Goal: Use online tool/utility: Utilize a website feature to perform a specific function

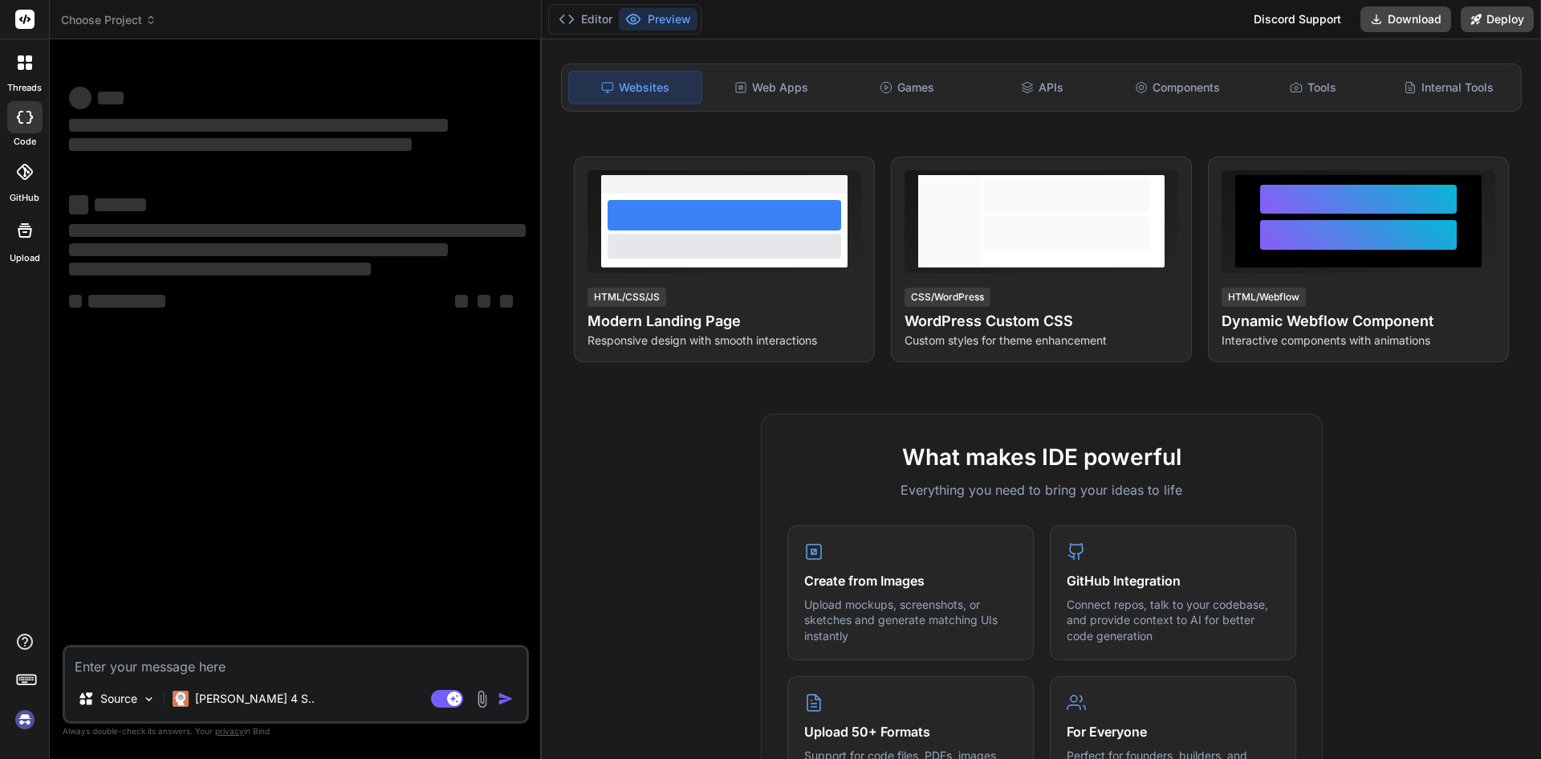
scroll to position [401, 0]
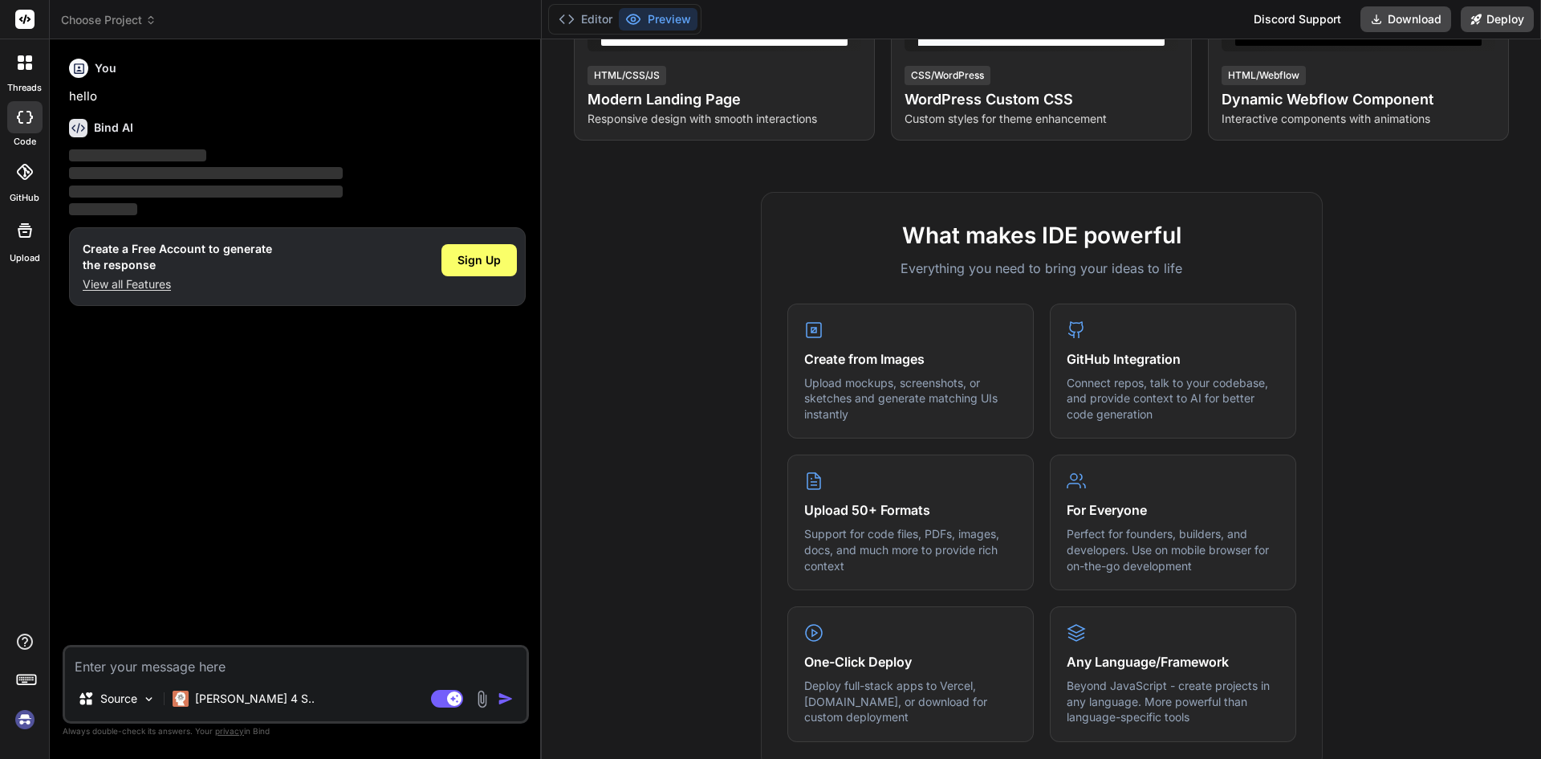
type textarea "x"
click at [161, 661] on textarea at bounding box center [296, 661] width 462 height 29
type textarea "leadsmanagement"
type textarea "x"
type textarea "leadsmanagement"
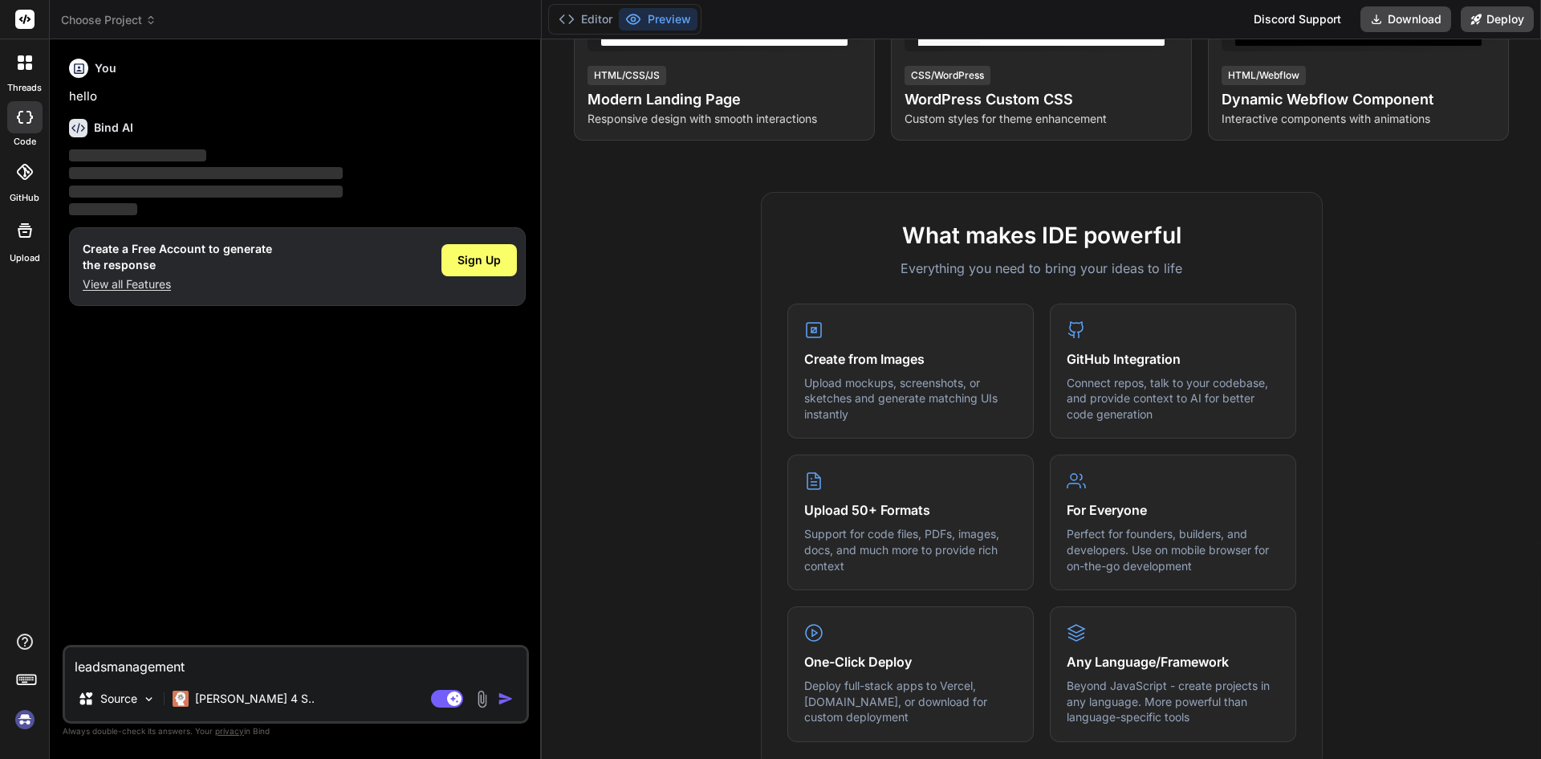
type textarea "x"
type textarea "leadsmanagement /"
type textarea "x"
type textarea "leadsmanagement //"
type textarea "x"
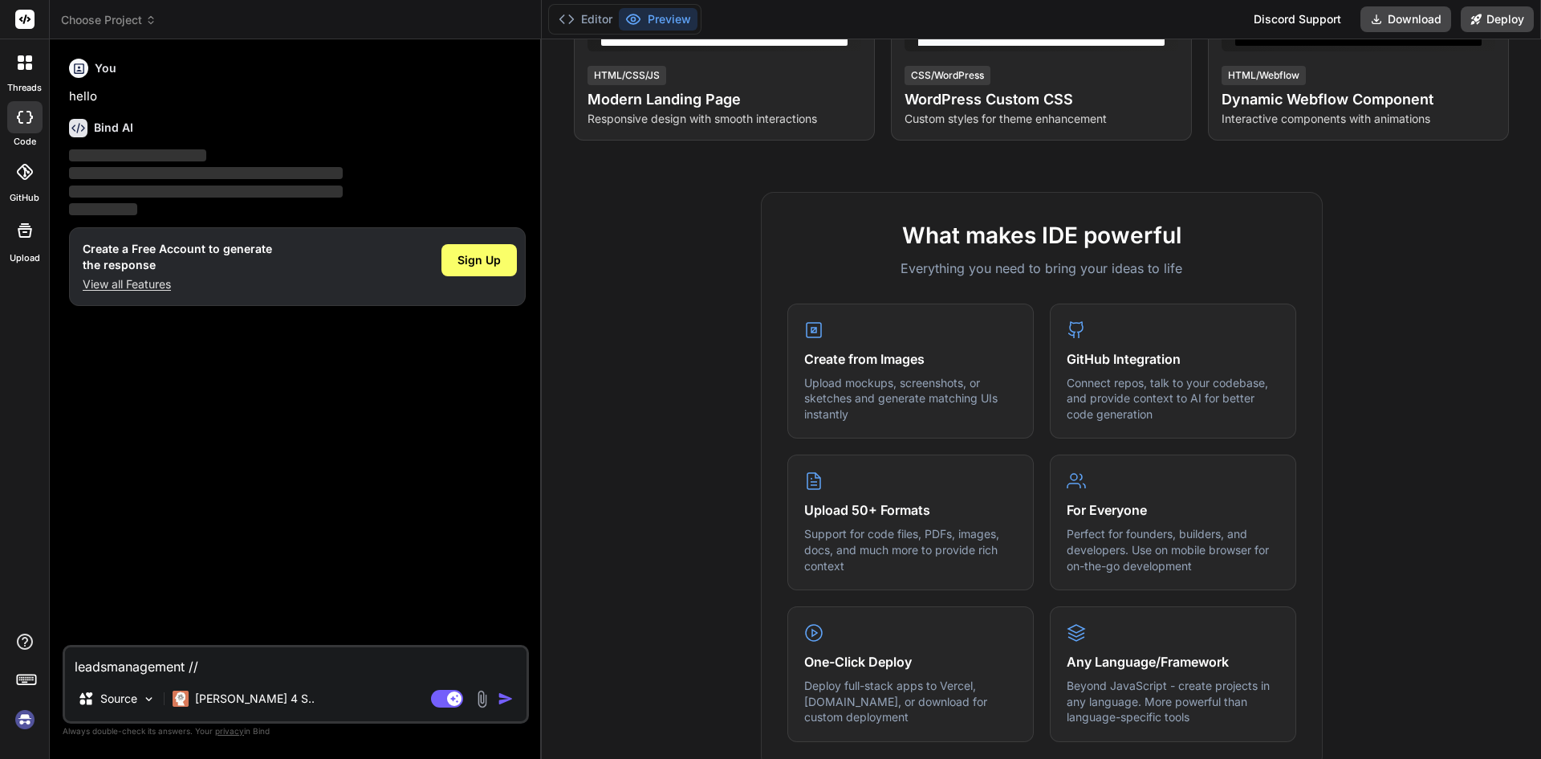
type textarea "leadsmanagement //"
type textarea "x"
type textarea "leadsmanagement // m"
type textarea "x"
type textarea "leadsmanagement // ma"
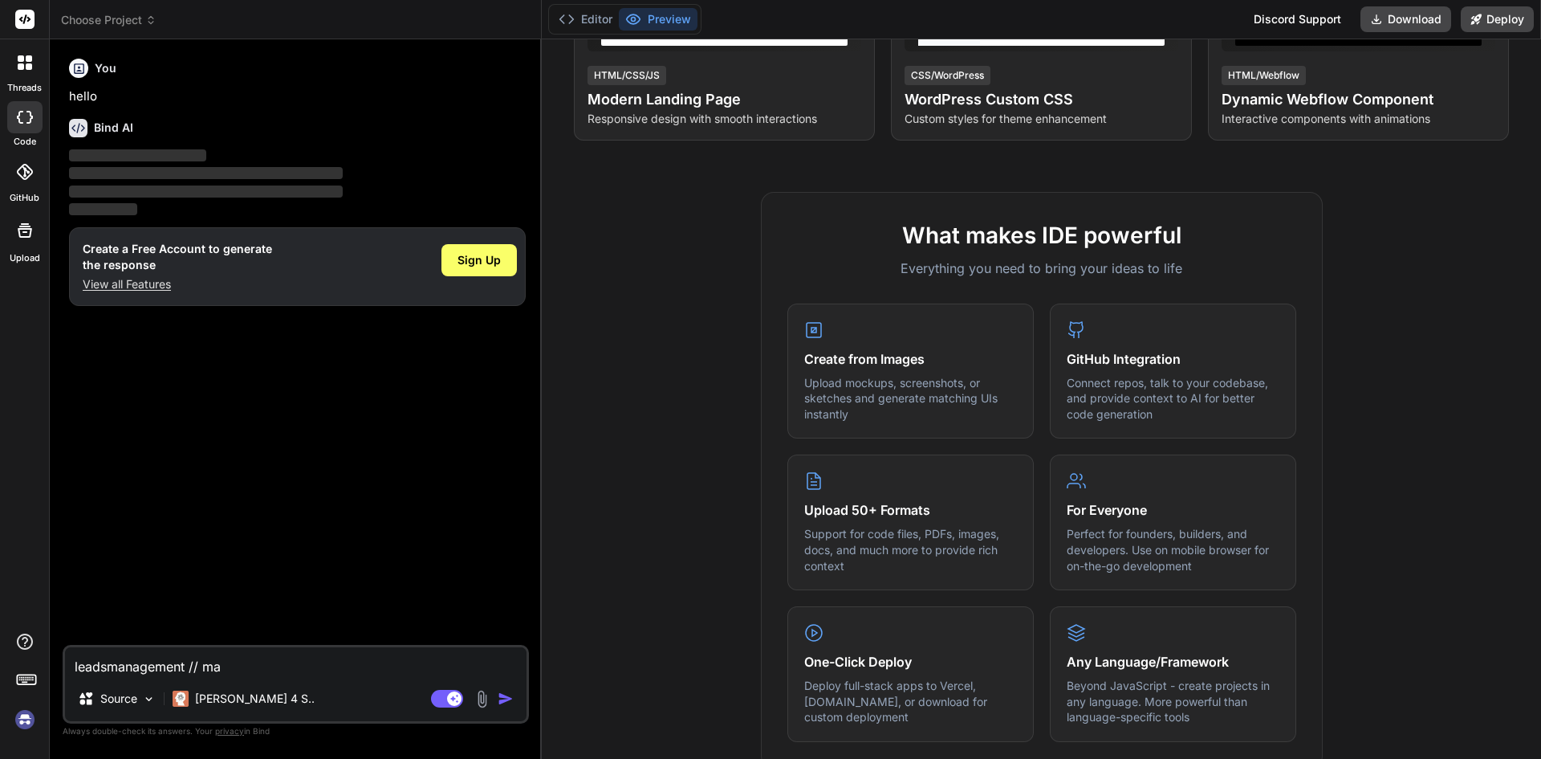
type textarea "x"
type textarea "leadsmanagement // mak"
type textarea "x"
type textarea "leadsmanagement // make"
type textarea "x"
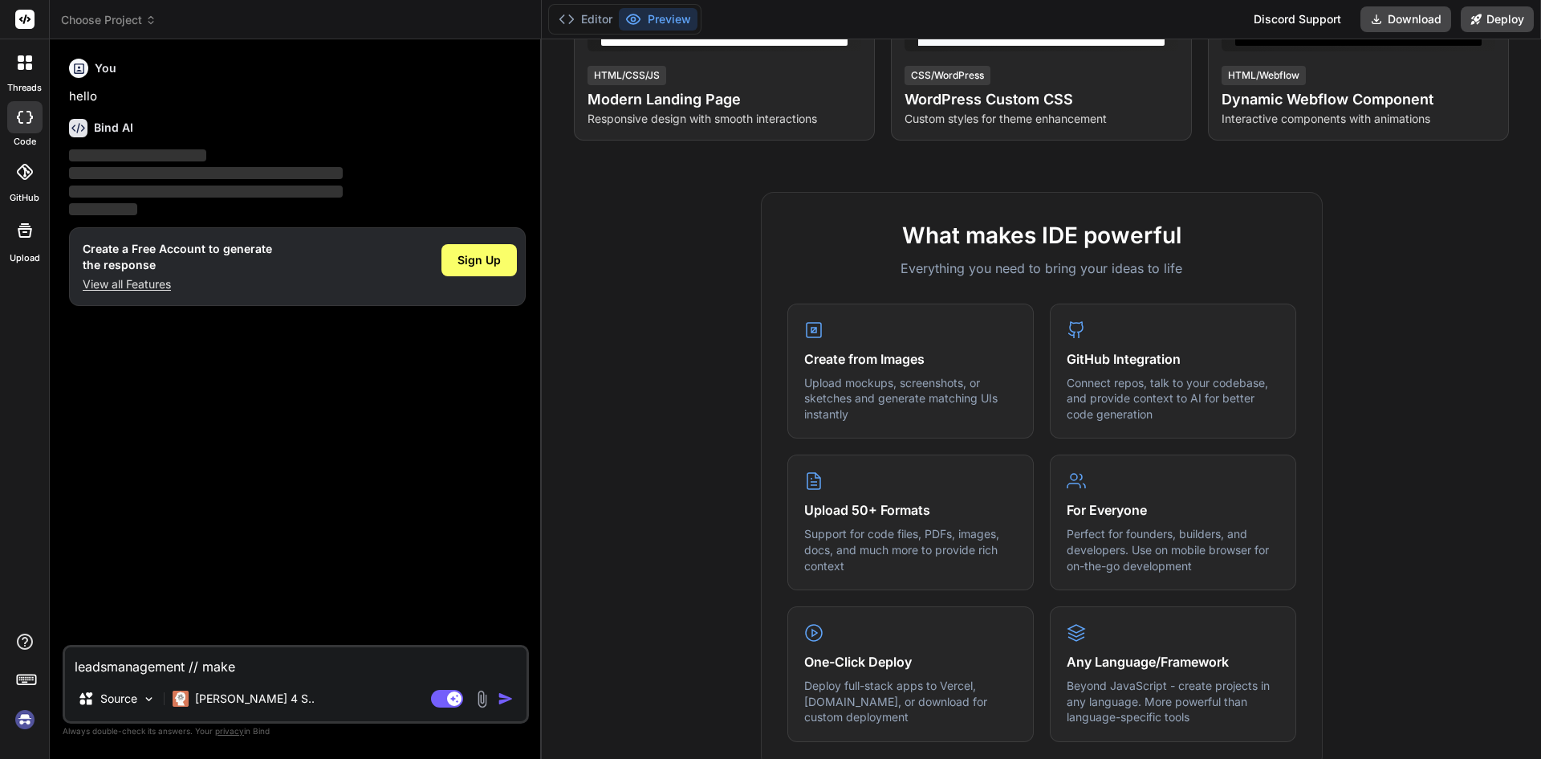
type textarea "leadsmanagement // make"
type textarea "x"
type textarea "leadsmanagement // make c"
type textarea "x"
type textarea "leadsmanagement // make co"
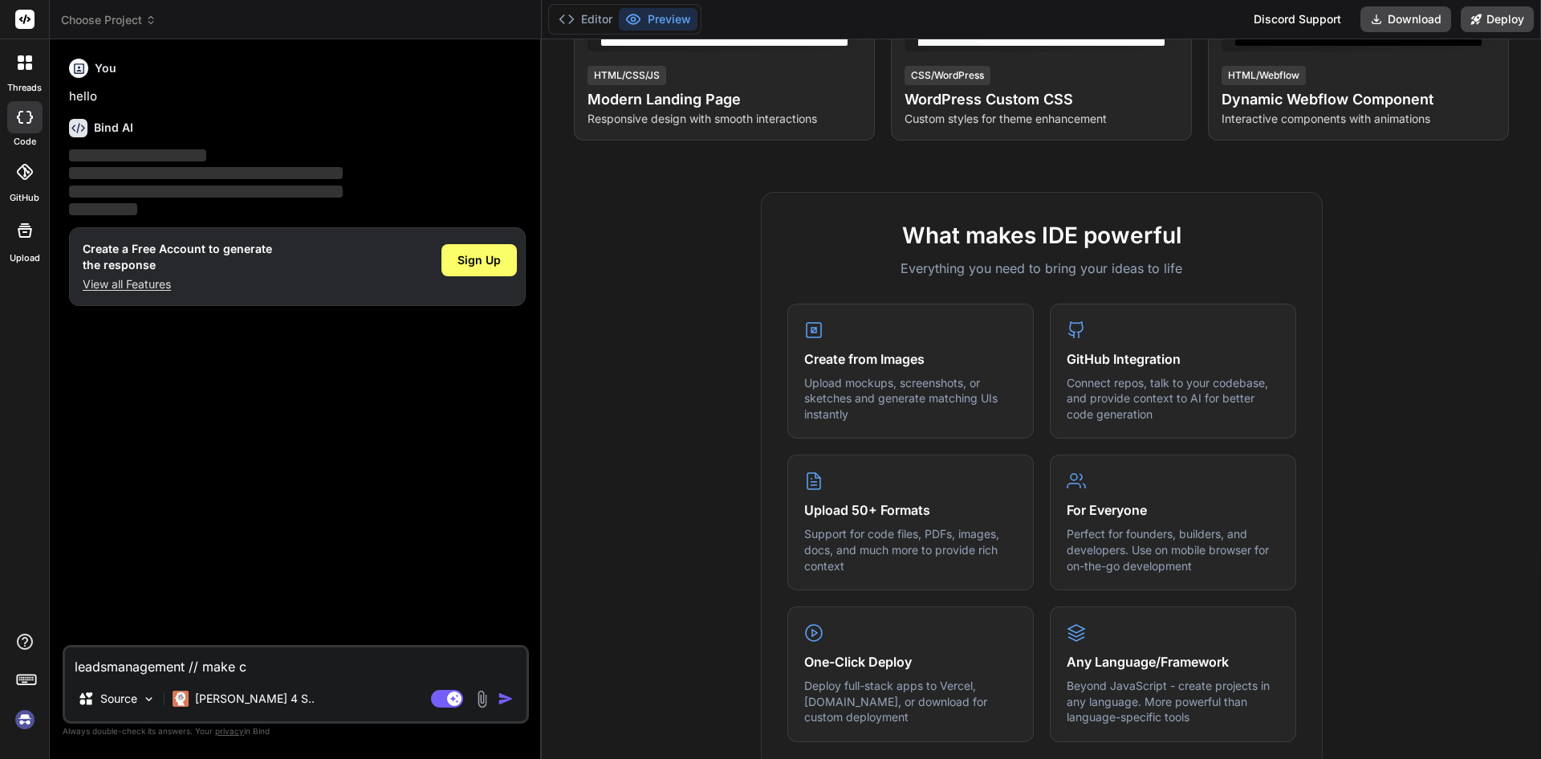
type textarea "x"
type textarea "leadsmanagement // make con"
type textarea "x"
type textarea "leadsmanagement // make cont"
type textarea "x"
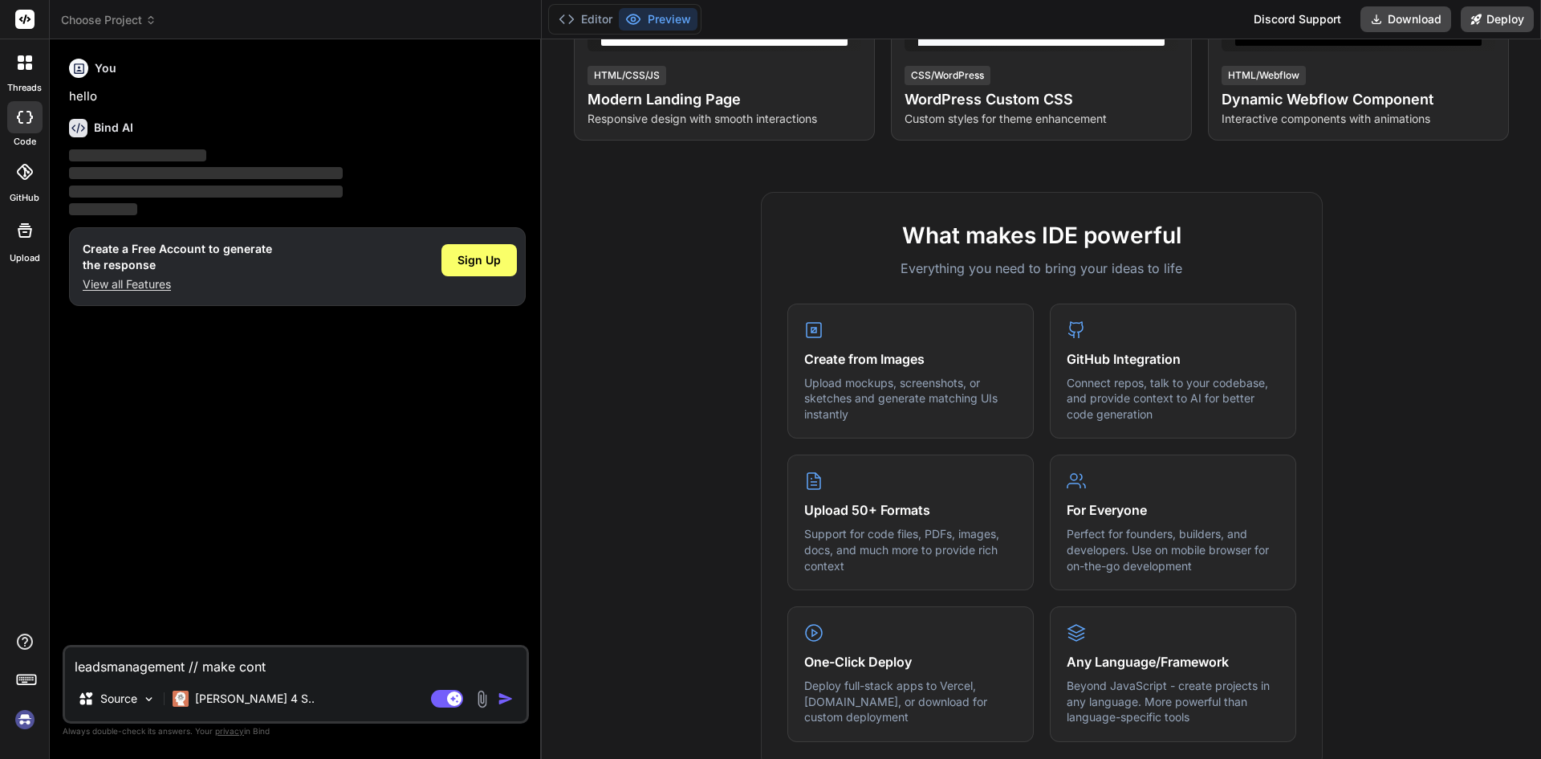
type textarea "leadsmanagement // make contr"
type textarea "x"
type textarea "leadsmanagement // make contro"
type textarea "x"
type textarea "leadsmanagement // make control"
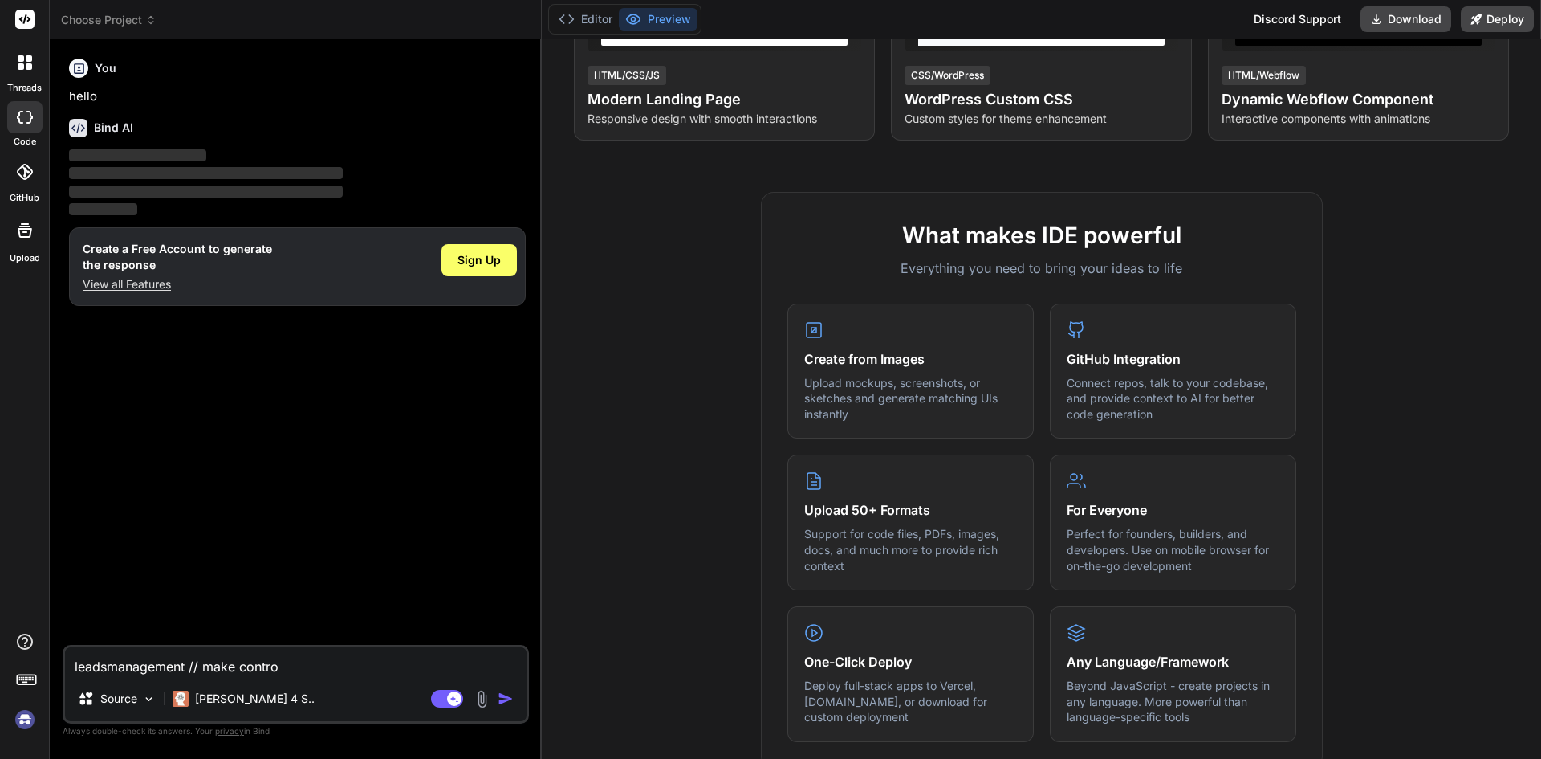
type textarea "x"
type textarea "leadsmanagement // make controll"
type textarea "x"
type textarea "leadsmanagement // make controlle"
type textarea "x"
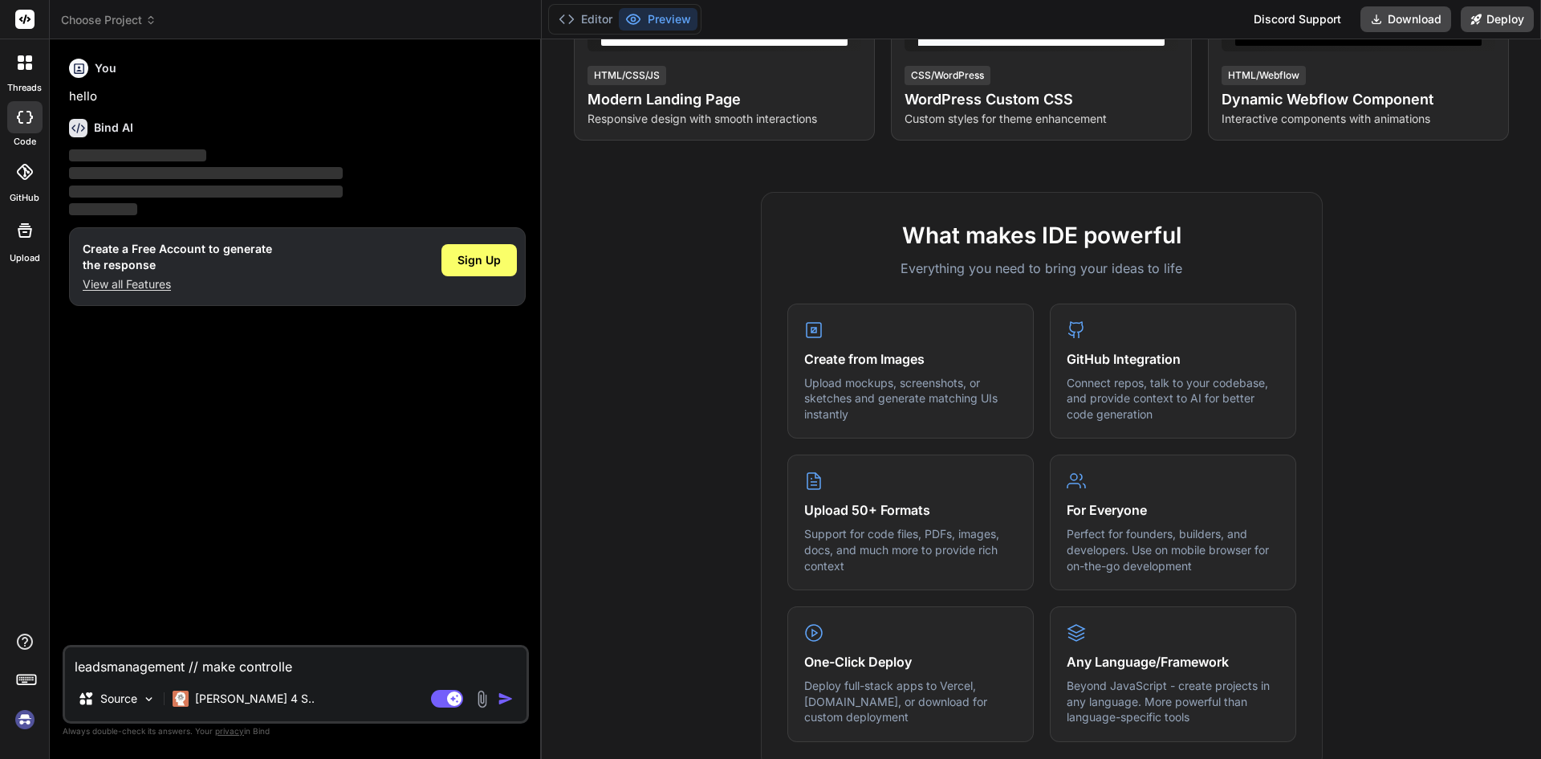
type textarea "leadsmanagement // make controller"
type textarea "x"
type textarea "leadsmanagement // make controller"
type textarea "x"
type textarea "leadsmanagement // make controller a"
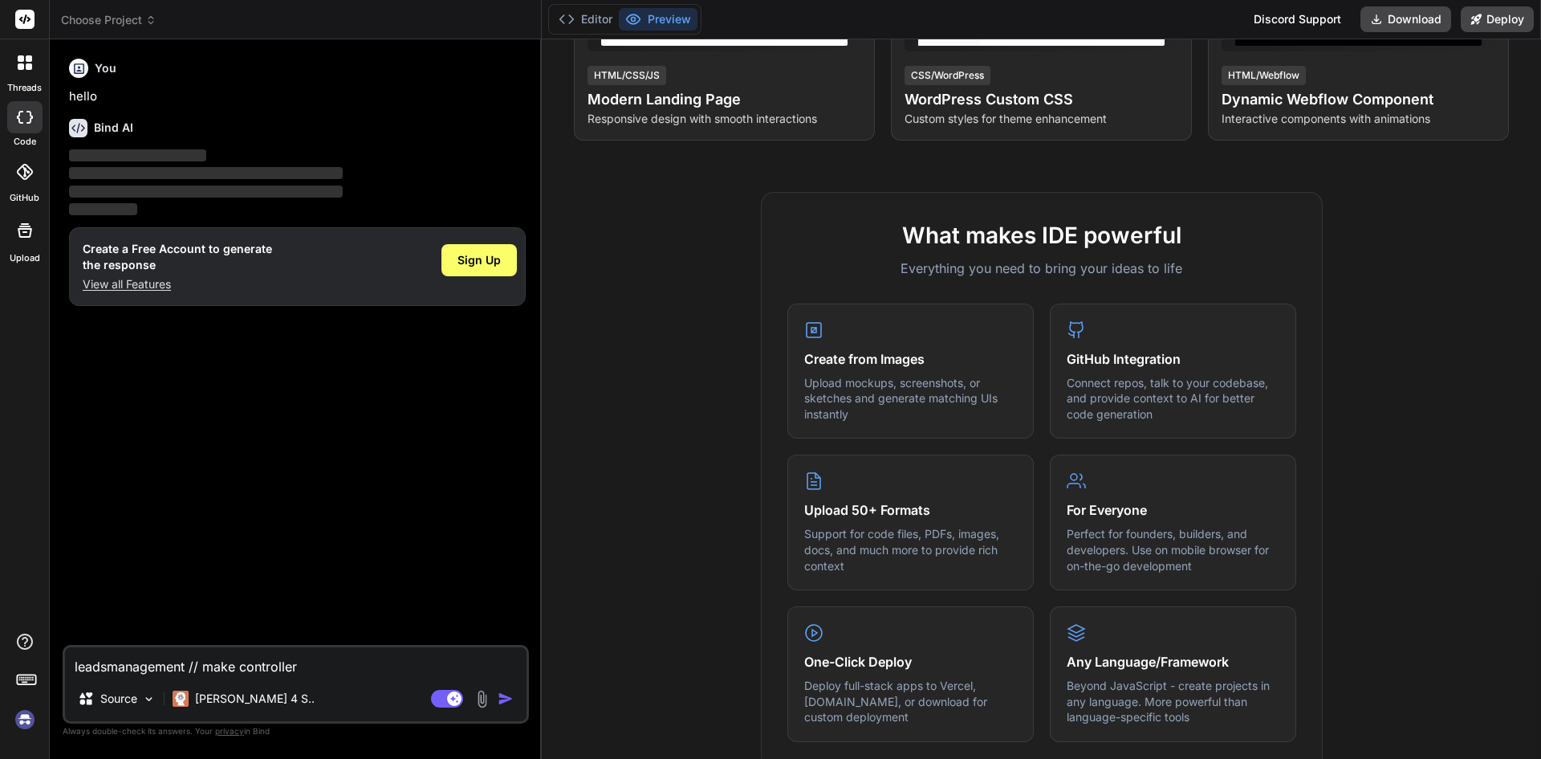
type textarea "x"
type textarea "leadsmanagement // make controller an"
type textarea "x"
type textarea "leadsmanagement // make controller and"
type textarea "x"
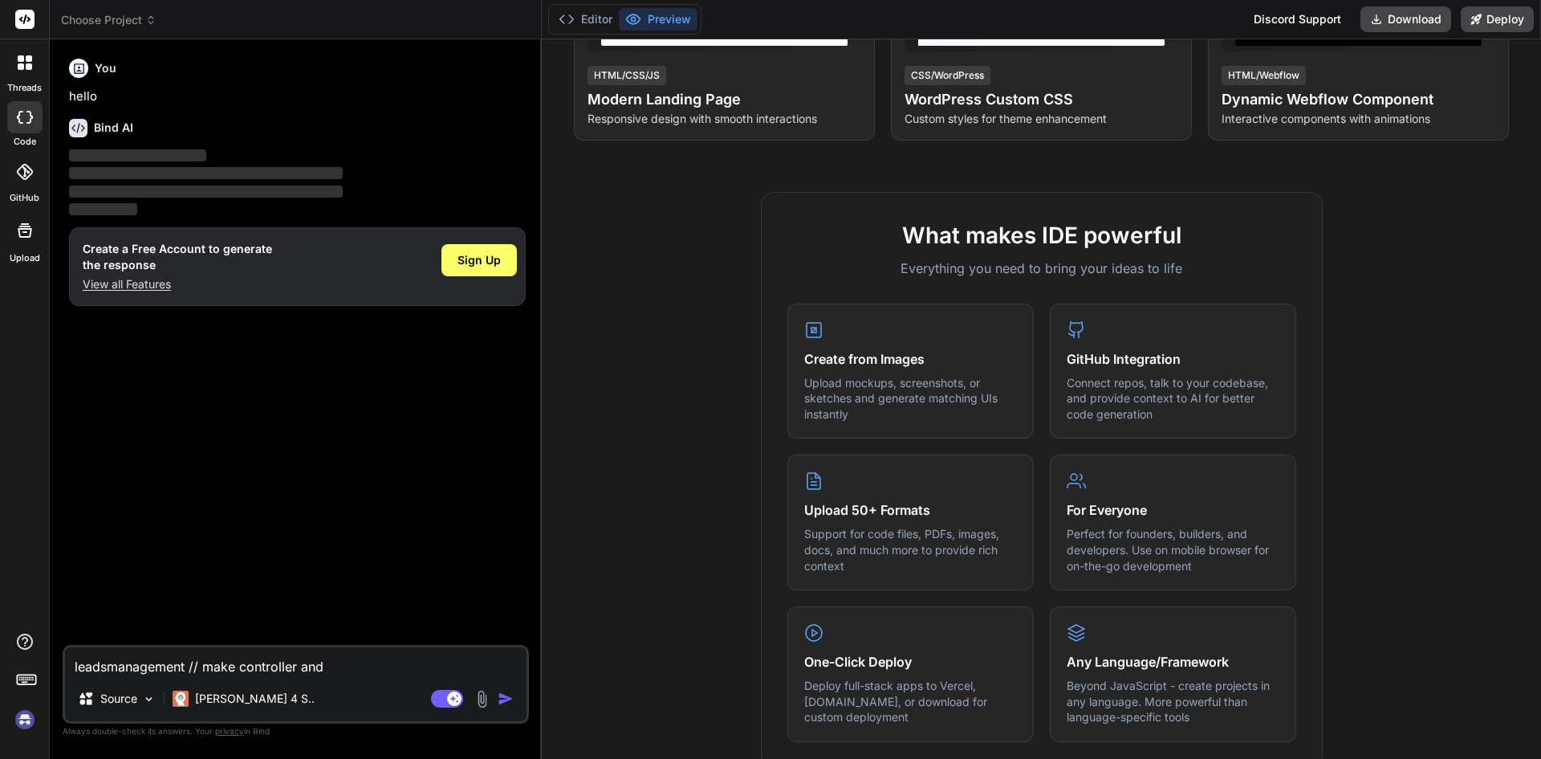
type textarea "leadsmanagement // make controller and"
type textarea "x"
type textarea "leadsmanagement // make controller and m"
type textarea "x"
type textarea "leadsmanagement // make controller and mo"
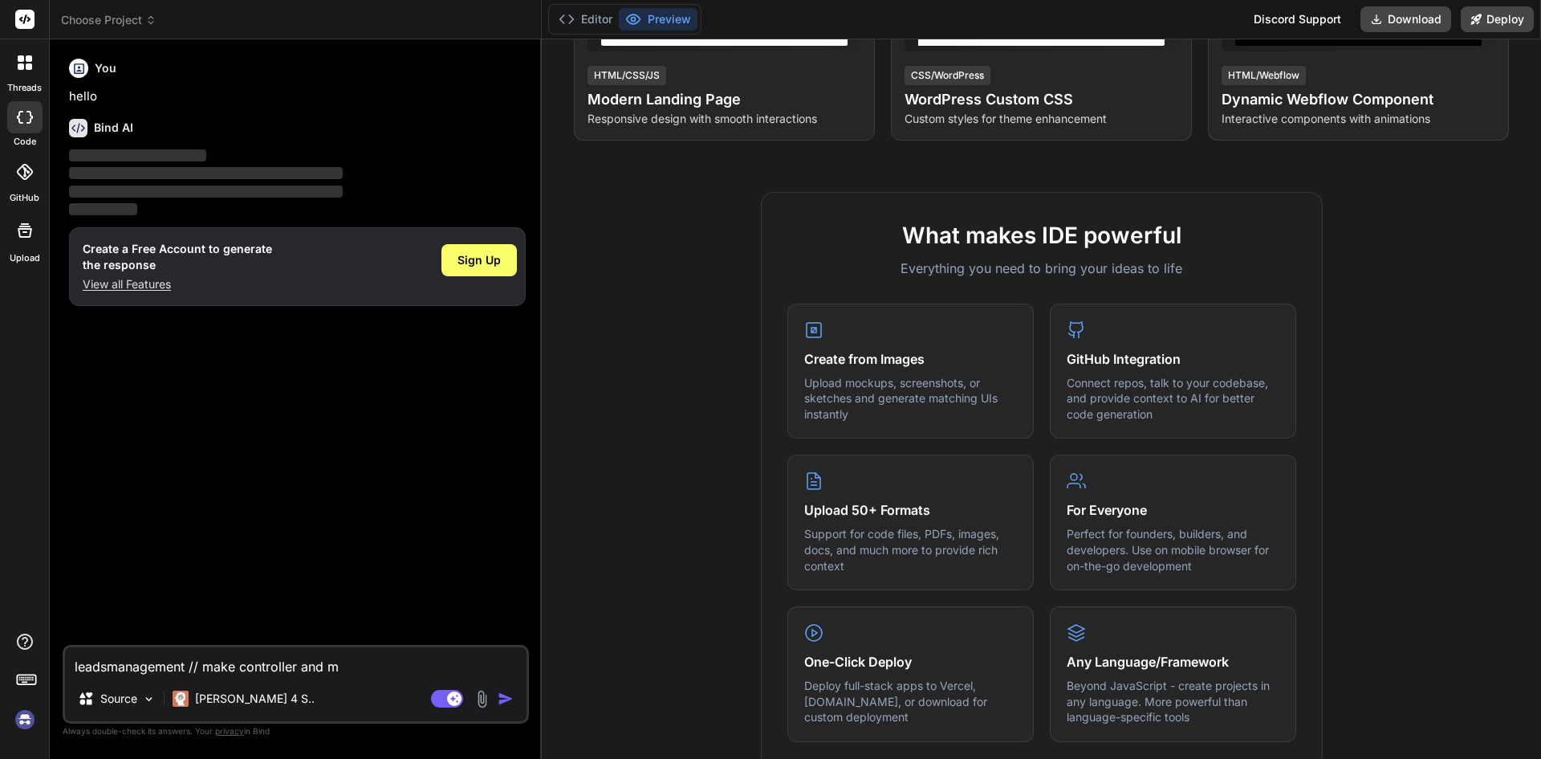
type textarea "x"
type textarea "leadsmanagement // make controller and mod"
type textarea "x"
type textarea "leadsmanagement // make controller and mode"
type textarea "x"
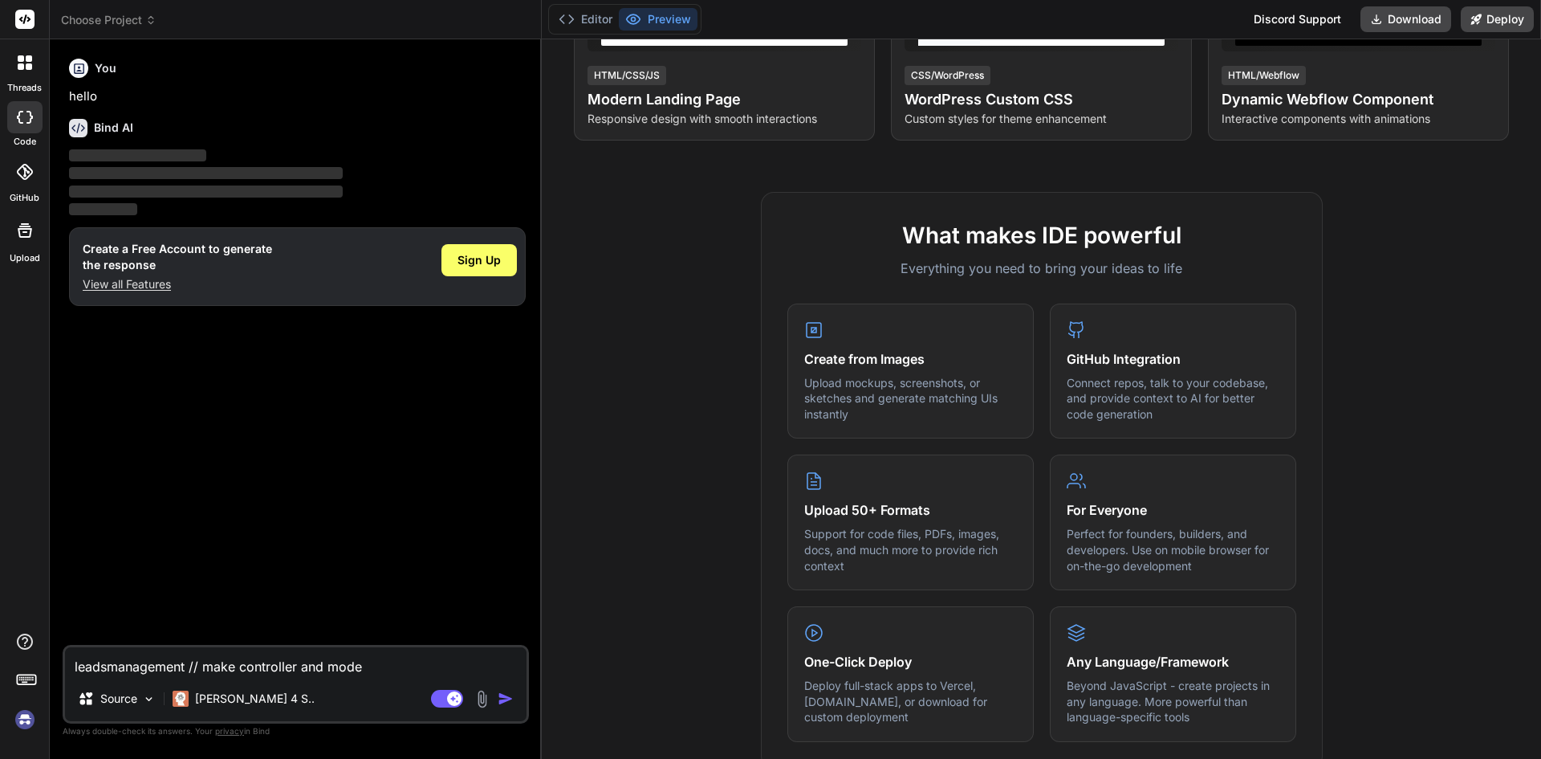
type textarea "leadsmanagement // make controller and model"
type textarea "x"
type textarea "leadsmanagement // make controller and model"
type textarea "x"
type textarea "leadsmanagement // make controller and model a"
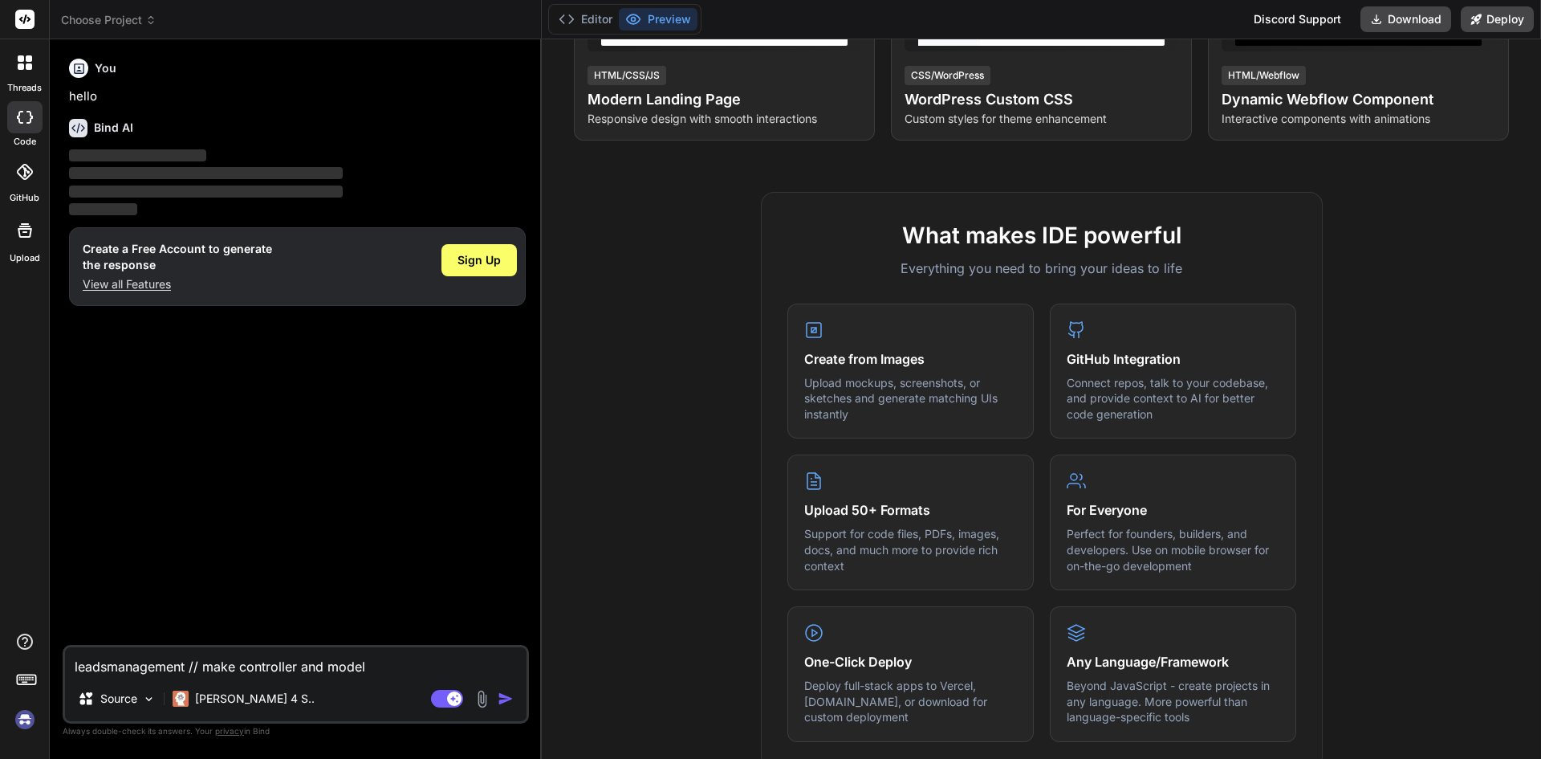
type textarea "x"
type textarea "leadsmanagement // make controller and model an"
type textarea "x"
type textarea "leadsmanagement // make controller and model and"
type textarea "x"
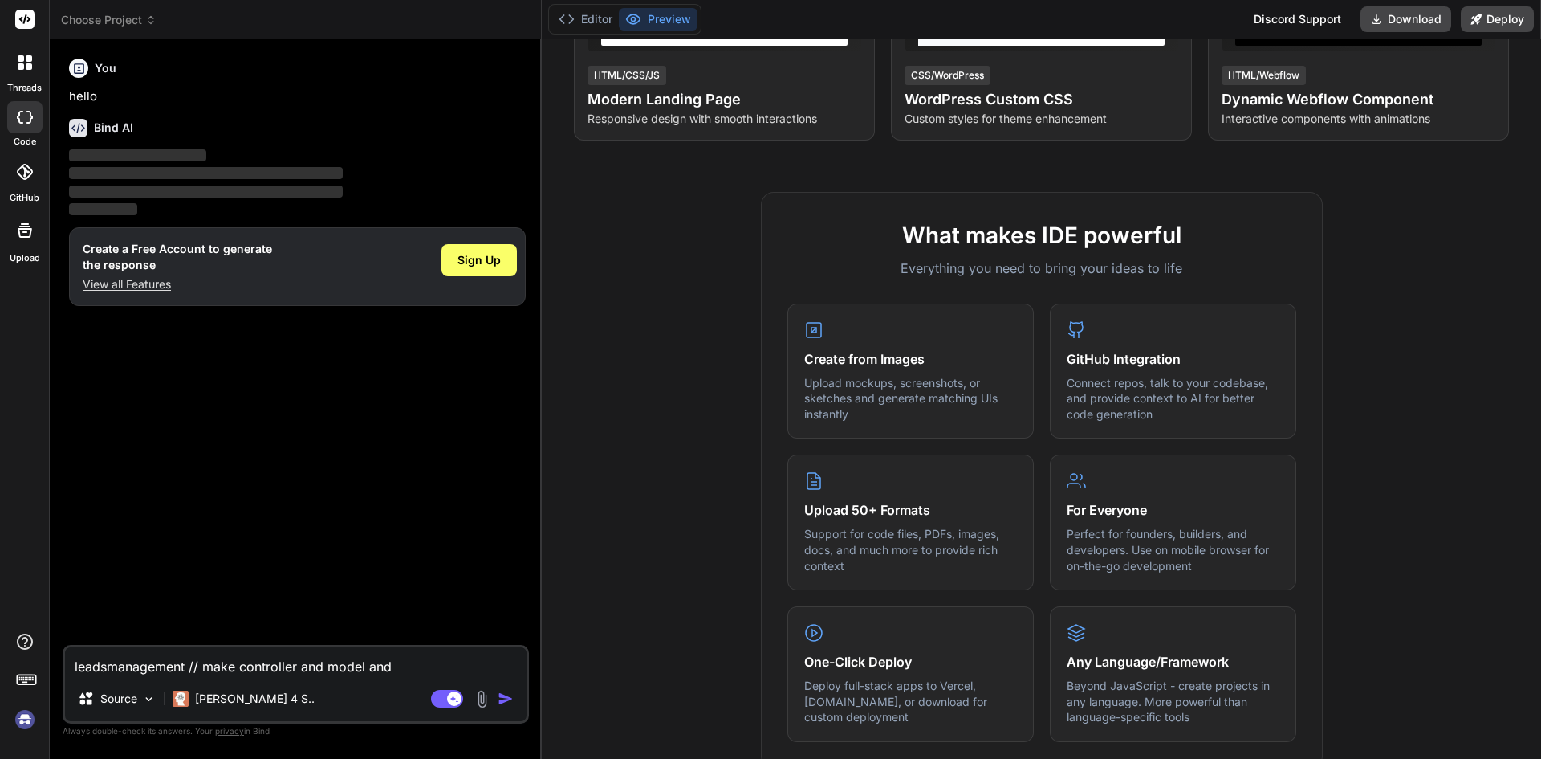
type textarea "leadsmanagement // make controller and model and"
type textarea "x"
type textarea "leadsmanagement // make controller and model and m"
type textarea "x"
type textarea "leadsmanagement // make controller and model and mi"
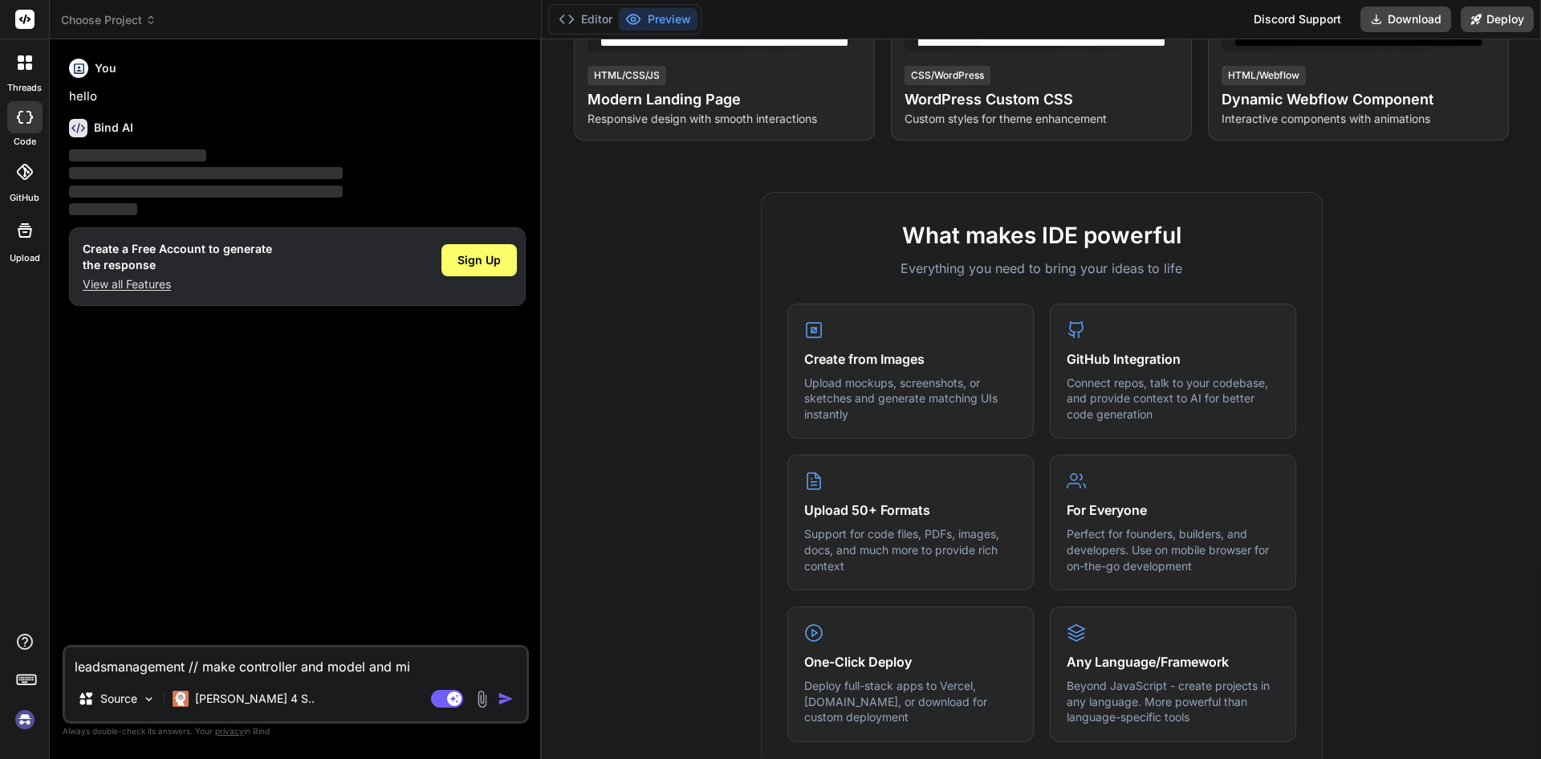
type textarea "x"
type textarea "leadsmanagement // make controller and model and mig"
type textarea "x"
type textarea "leadsmanagement // make controller and model and migr"
type textarea "x"
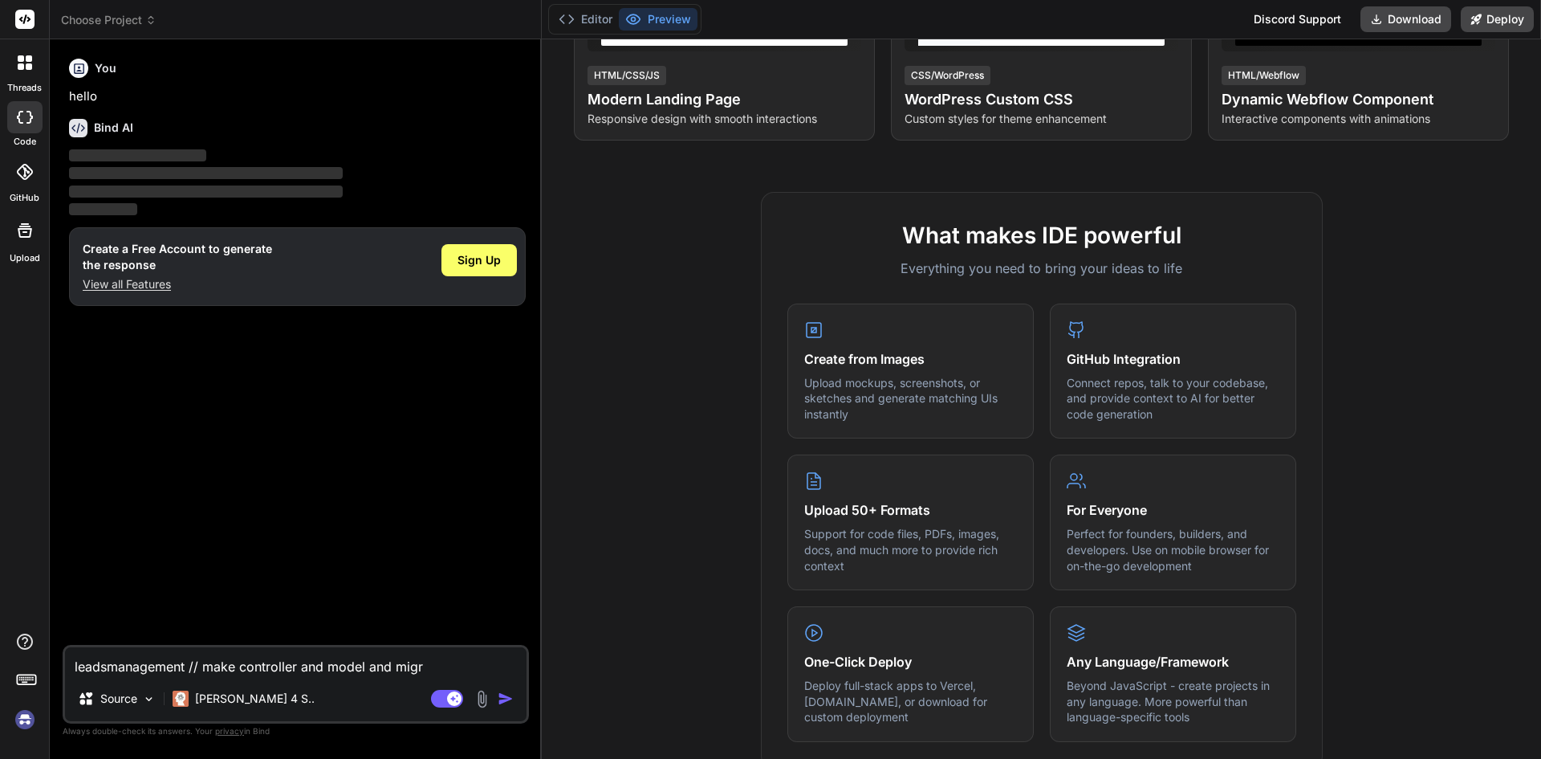
type textarea "leadsmanagement // make controller and model and migra"
type textarea "x"
type textarea "leadsmanagement // make controller and model and migrat"
type textarea "x"
type textarea "leadsmanagement // make controller and model and migrati"
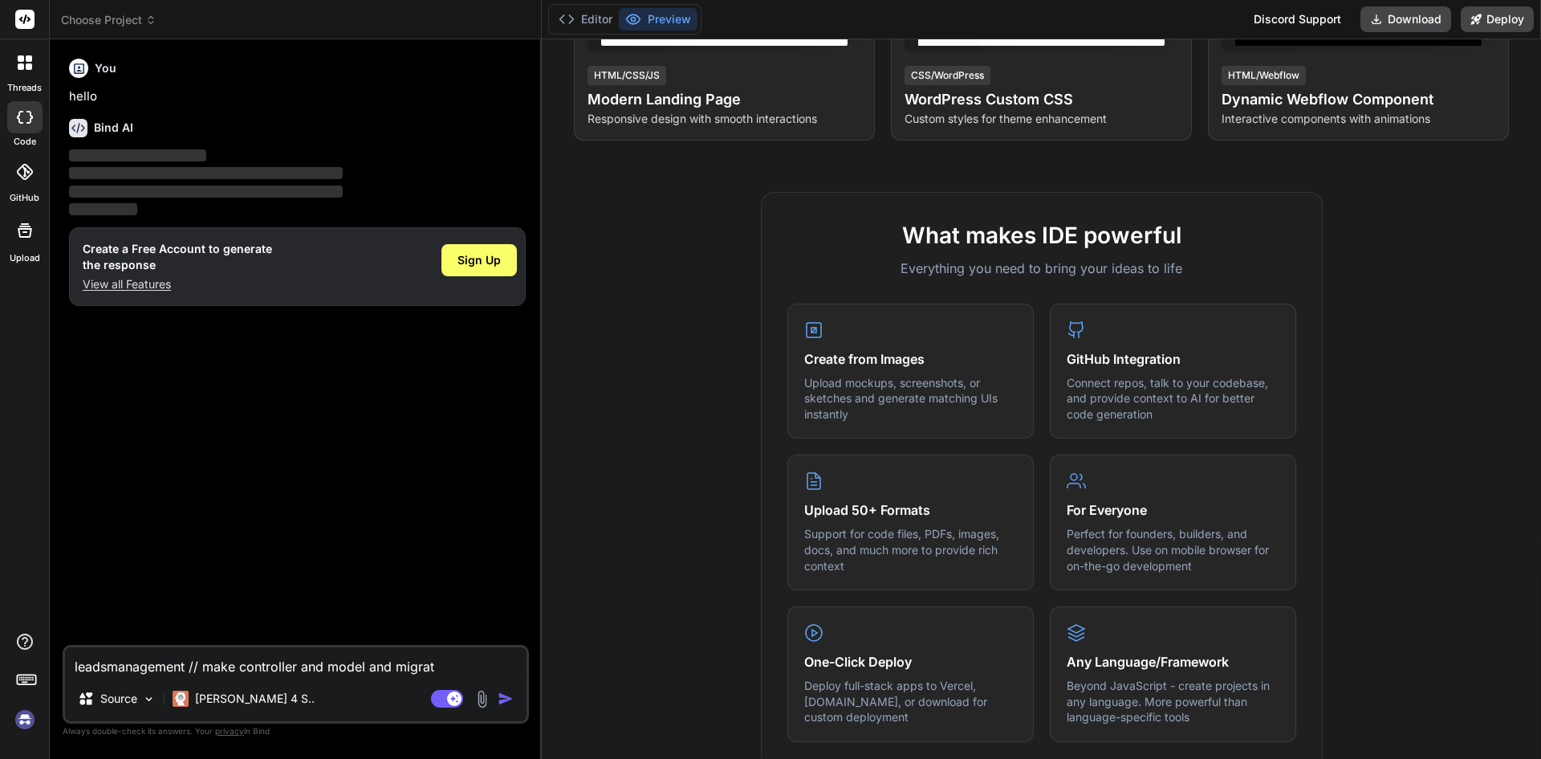
type textarea "x"
type textarea "leadsmanagement // make controller and model and migratio"
type textarea "x"
type textarea "leadsmanagement // make controller and model and migration"
type textarea "x"
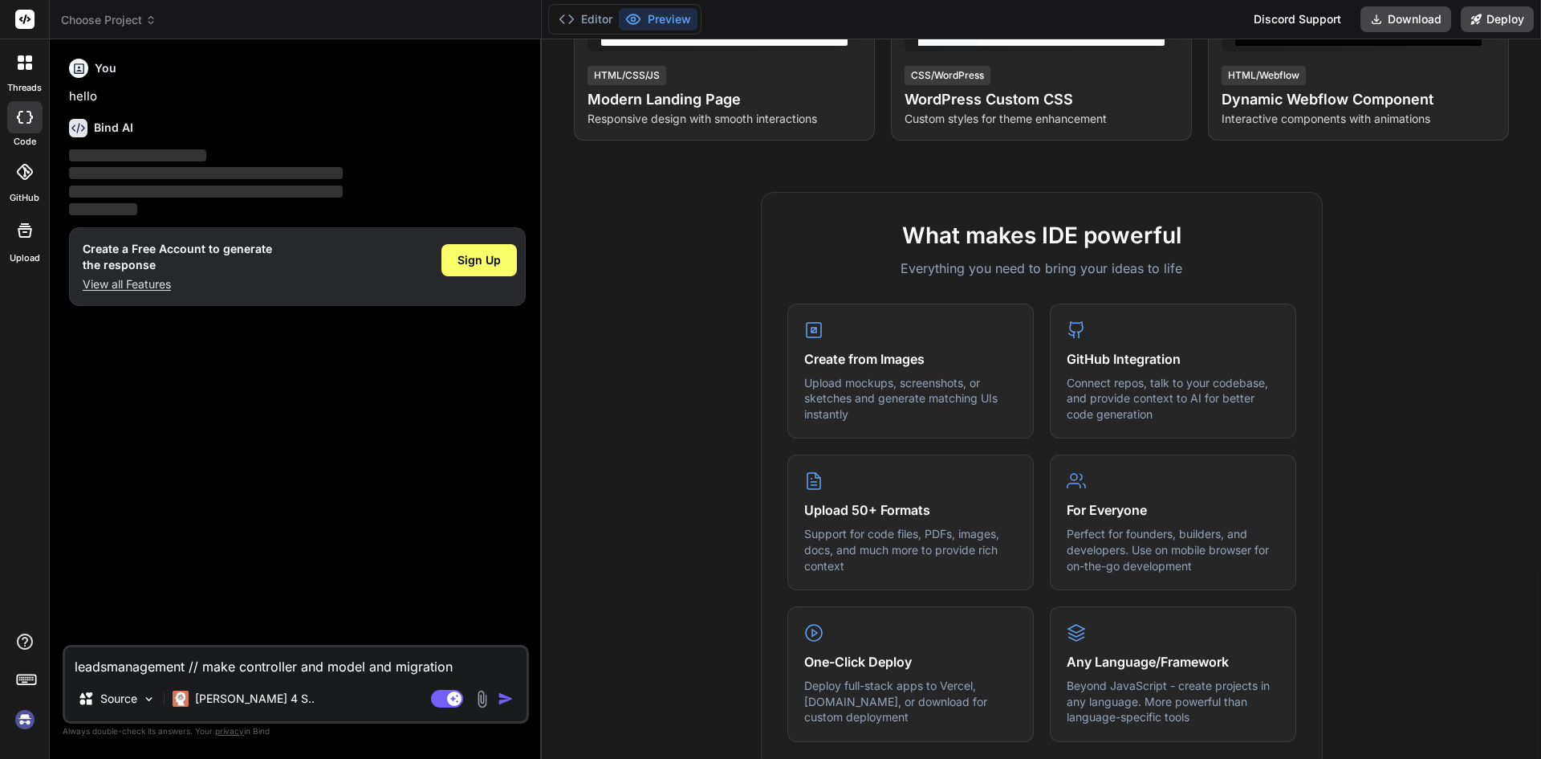
type textarea "leadsmanagement // make controller and model and migration"
type textarea "x"
type textarea "leadsmanagement // make controller and model and migration r"
type textarea "x"
type textarea "leadsmanagement // make controller and model and migration ro"
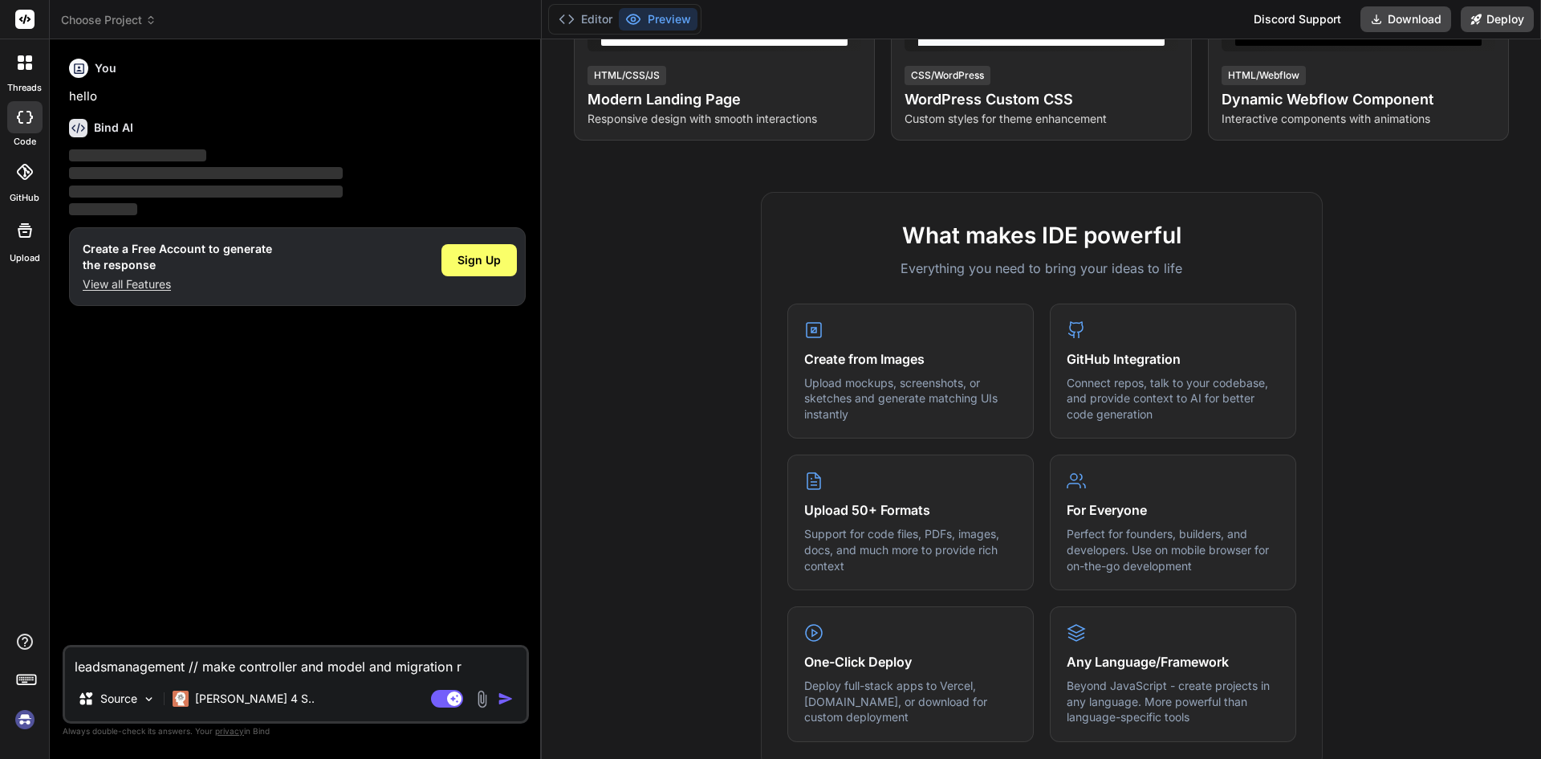
type textarea "x"
type textarea "leadsmanagement // make controller and model and migration rou"
type textarea "x"
type textarea "leadsmanagement // make controller and model and migration rout"
type textarea "x"
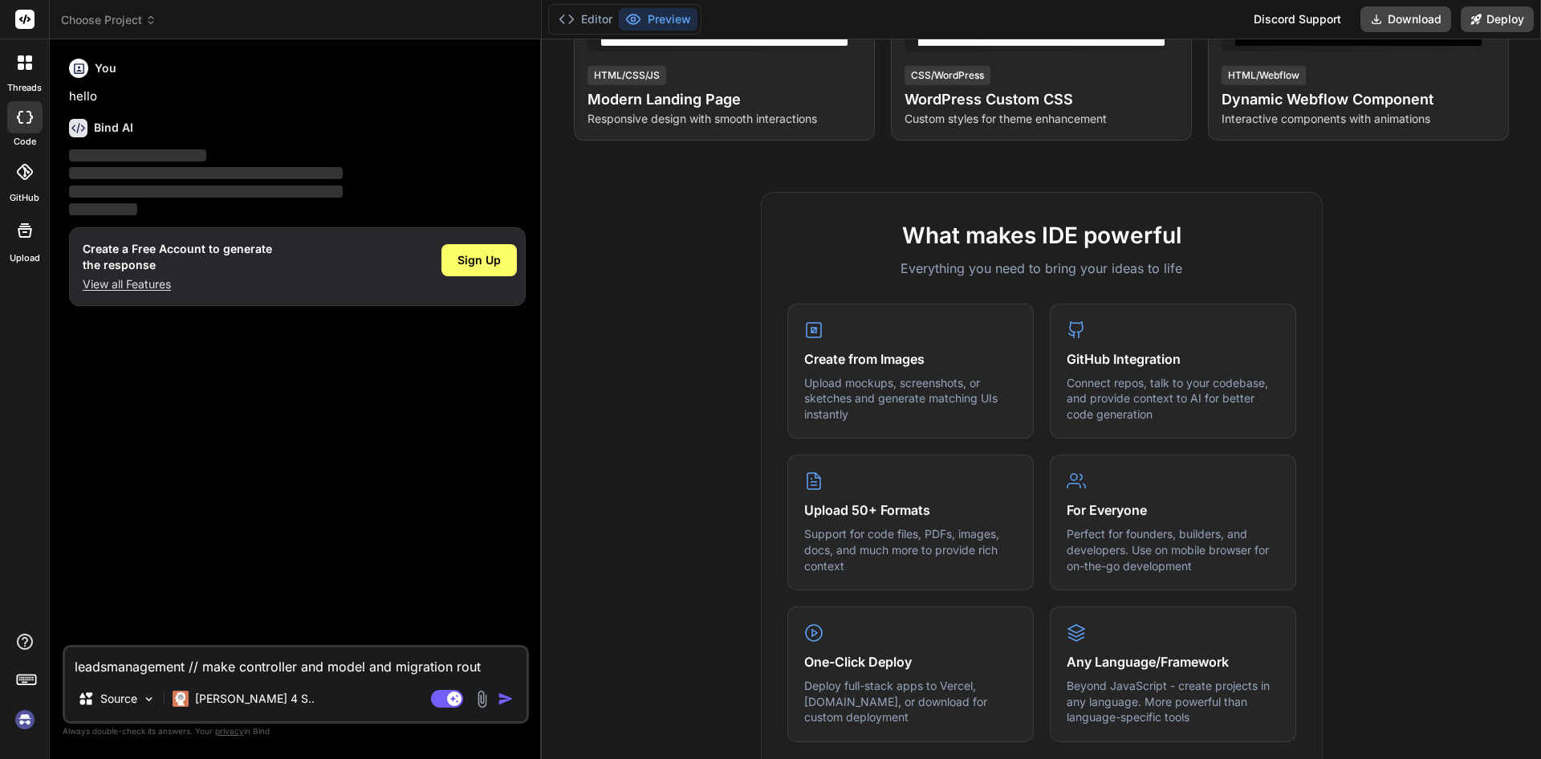
type textarea "leadsmanagement // make controller and model and migration route"
type textarea "x"
type textarea "leadsmanagement // make controller and model and migration route"
type textarea "x"
click at [500, 702] on img "button" at bounding box center [506, 698] width 16 height 16
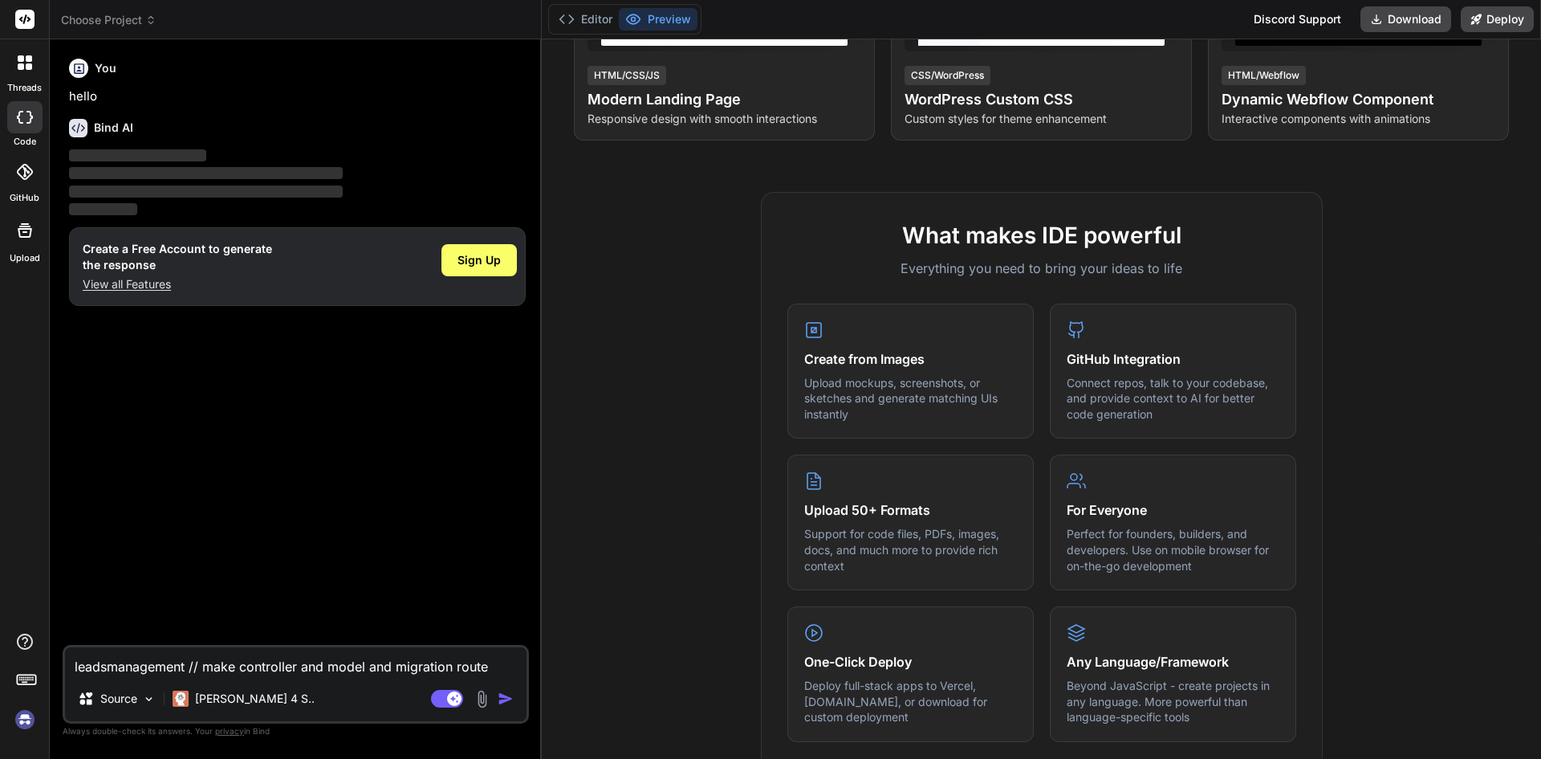
type textarea "leads management // make controller and model and migration route"
type textarea "x"
type textarea "leads management // make controller and model and migration route"
click at [504, 699] on img "button" at bounding box center [506, 698] width 16 height 16
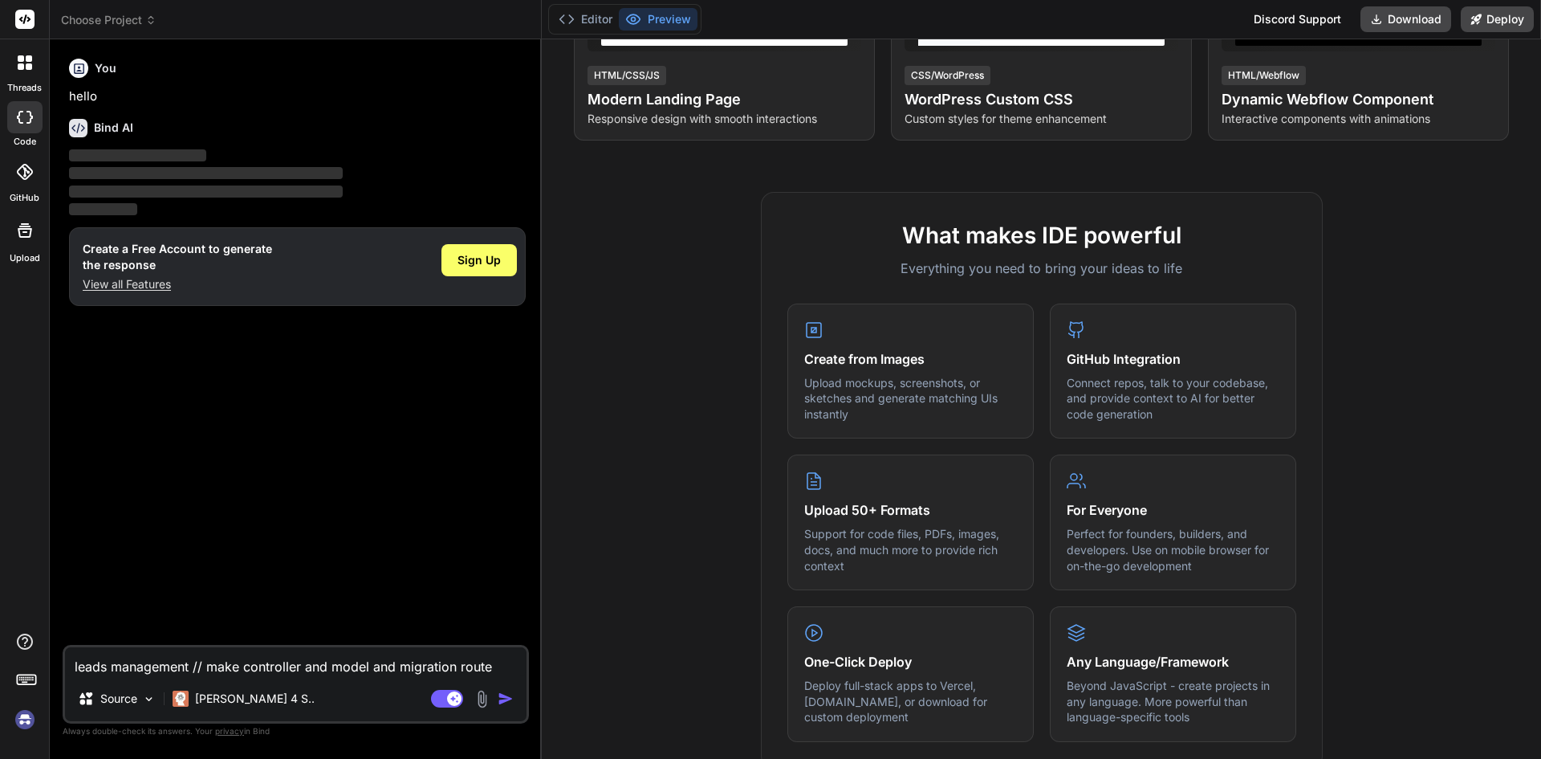
click at [504, 699] on img "button" at bounding box center [506, 698] width 16 height 16
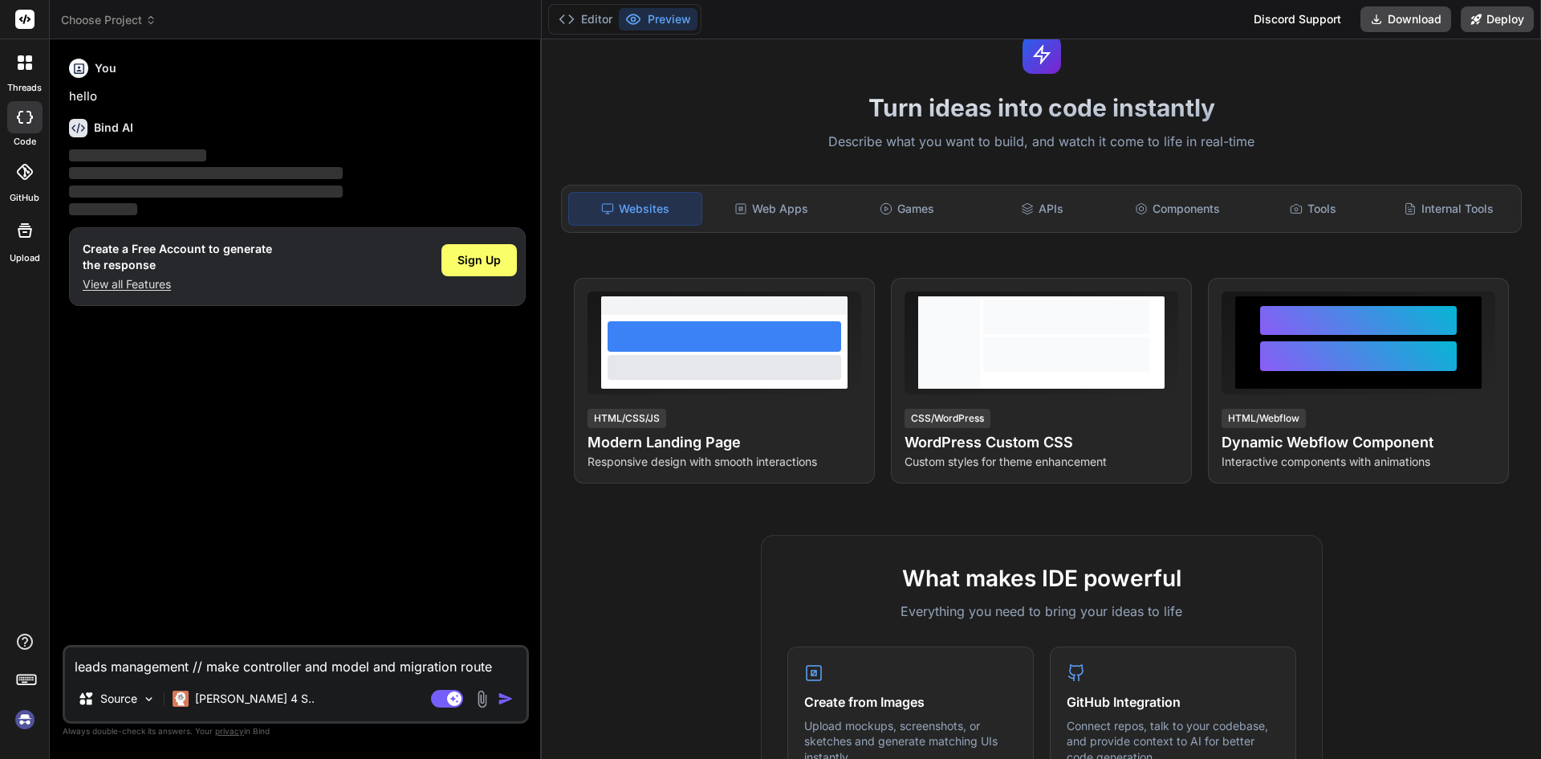
scroll to position [50, 0]
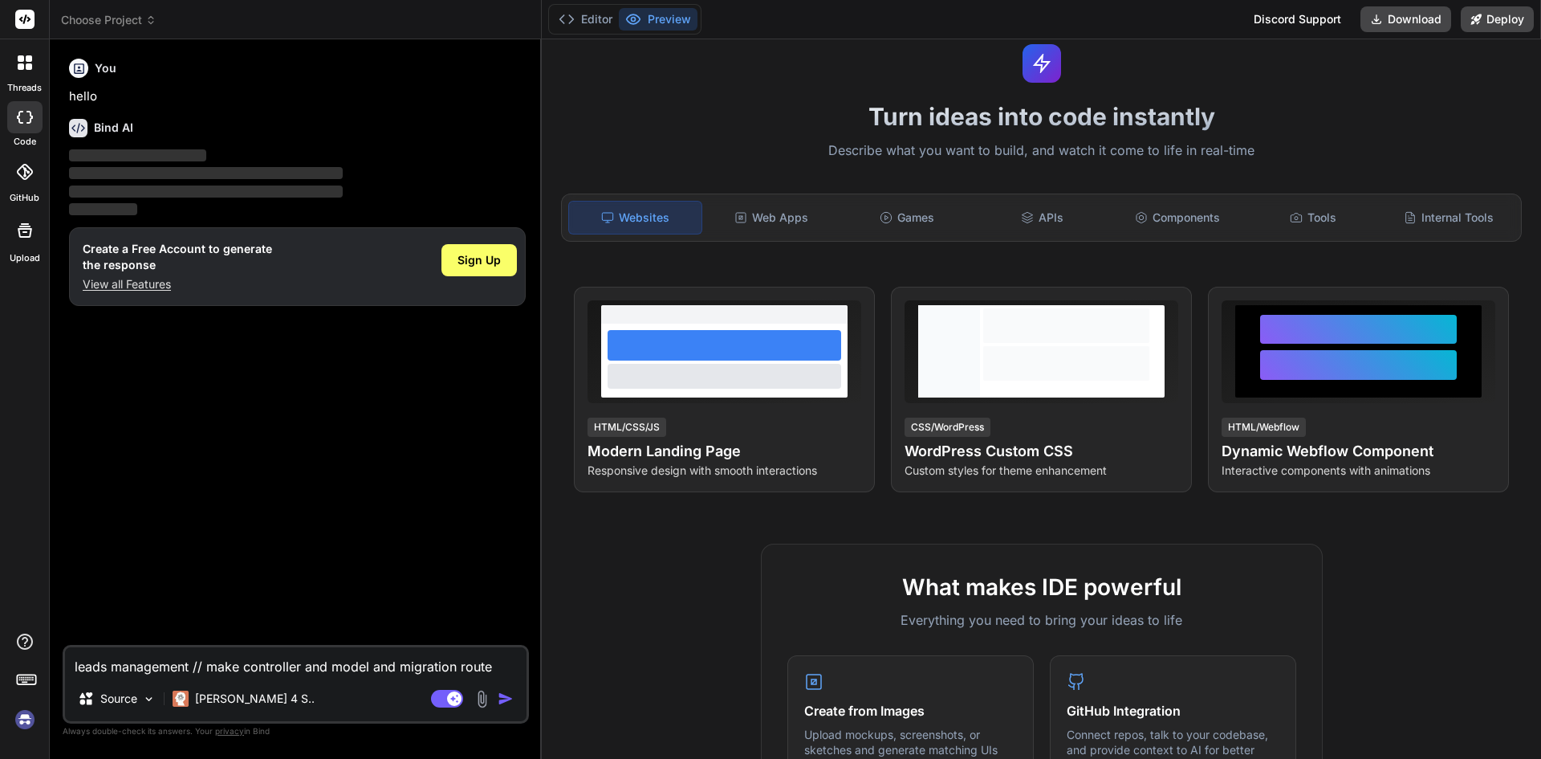
click at [503, 697] on img "button" at bounding box center [506, 698] width 16 height 16
click at [79, 155] on span "‌" at bounding box center [137, 155] width 137 height 12
click at [262, 665] on textarea "leads management // make controller and model and migration route" at bounding box center [296, 661] width 462 height 29
